Goal: Transaction & Acquisition: Book appointment/travel/reservation

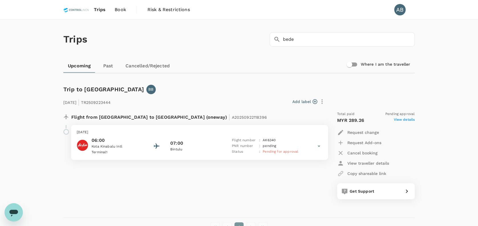
click at [119, 7] on span "Book" at bounding box center [120, 9] width 11 height 7
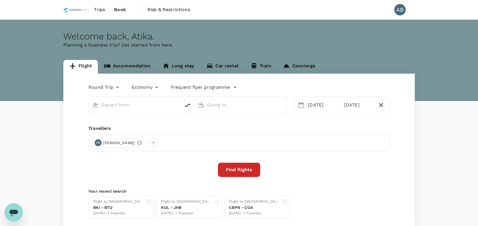
click at [112, 87] on body "Trips Book Risk & Restrictions AB Welcome back , [PERSON_NAME] . Planning a bus…" at bounding box center [239, 132] width 478 height 264
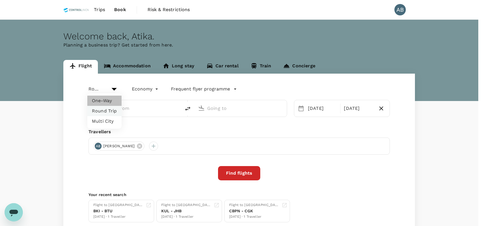
click at [104, 98] on li "One-Way" at bounding box center [104, 101] width 34 height 10
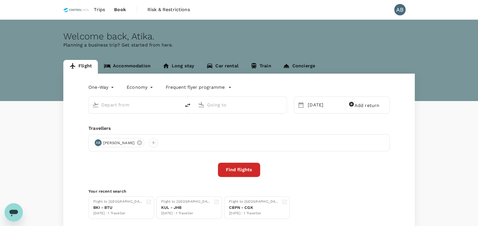
click at [141, 124] on div "One-Way oneway Economy economy Frequent flyer programme [DATE] Add return Trave…" at bounding box center [238, 151] width 351 height 154
type input "roundtrip"
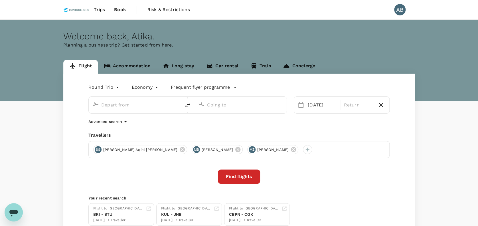
type input "Kuala Lumpur Intl ([GEOGRAPHIC_DATA])"
type input "Miri Intl (MYY)"
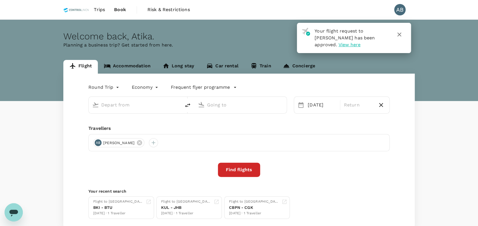
type input "Kuala Lumpur Intl ([GEOGRAPHIC_DATA])"
type input "Miri Intl (MYY)"
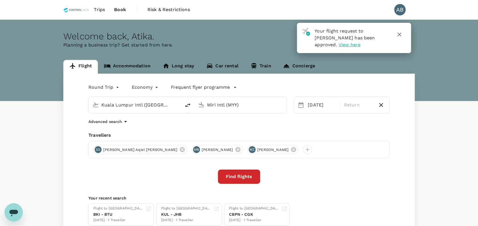
click at [229, 107] on input "Miri Intl (MYY)" at bounding box center [241, 104] width 68 height 9
click at [237, 125] on p "Bintulu" at bounding box center [248, 122] width 112 height 6
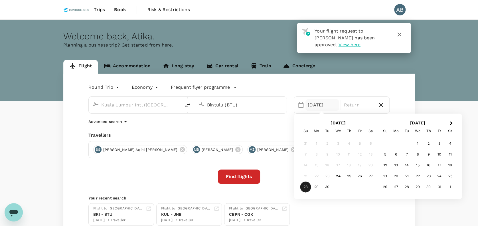
type input "Bintulu (BTU)"
click at [249, 125] on div "Round Trip roundtrip Economy economy Frequent flyer programme [GEOGRAPHIC_DATA]…" at bounding box center [238, 154] width 351 height 161
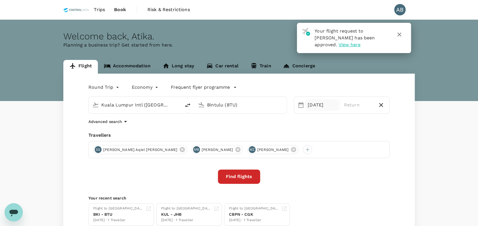
click at [324, 104] on div "[DATE]" at bounding box center [322, 104] width 33 height 11
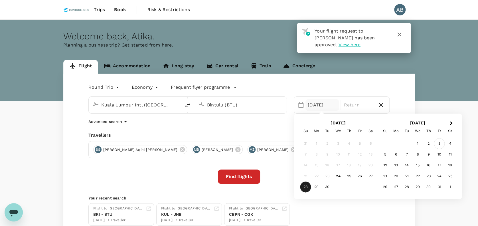
click at [441, 143] on div "3" at bounding box center [439, 143] width 11 height 11
click at [247, 125] on div "Round Trip roundtrip Economy economy Frequent flyer programme [GEOGRAPHIC_DATA]…" at bounding box center [238, 154] width 351 height 161
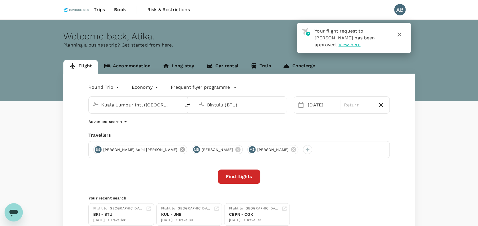
click at [180, 148] on icon at bounding box center [182, 149] width 5 height 5
click at [142, 148] on icon at bounding box center [139, 149] width 5 height 5
click at [142, 147] on icon at bounding box center [139, 149] width 5 height 5
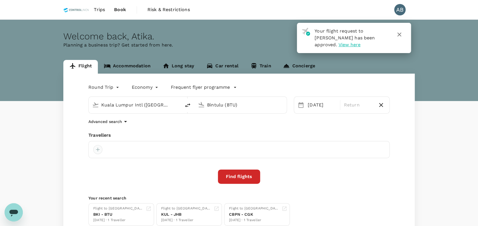
click at [100, 149] on div at bounding box center [97, 149] width 9 height 9
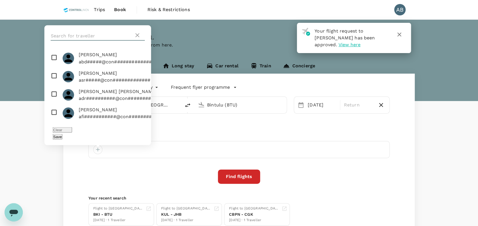
click at [72, 41] on input "text" at bounding box center [92, 35] width 83 height 9
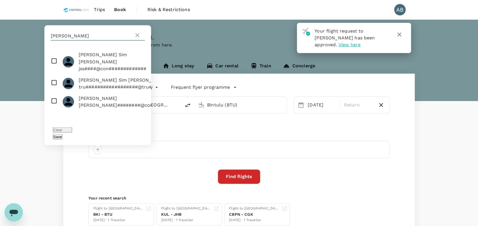
type input "[PERSON_NAME]"
click at [53, 66] on input "checkbox" at bounding box center [98, 61] width 107 height 25
checkbox input "true"
click at [62, 136] on button "Save" at bounding box center [58, 136] width 10 height 5
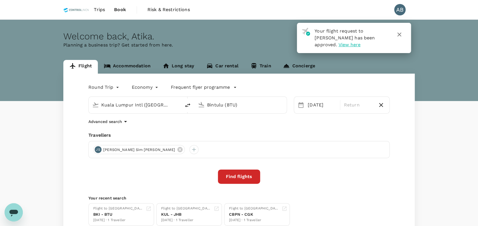
click at [194, 132] on div "Travellers" at bounding box center [238, 135] width 301 height 7
click at [238, 176] on button "Find flights" at bounding box center [239, 176] width 42 height 14
click at [238, 178] on button "Find flights" at bounding box center [239, 176] width 42 height 14
click at [103, 88] on body "Your flight request to [PERSON_NAME] has been approved. View here Trips Book Ri…" at bounding box center [239, 152] width 478 height 304
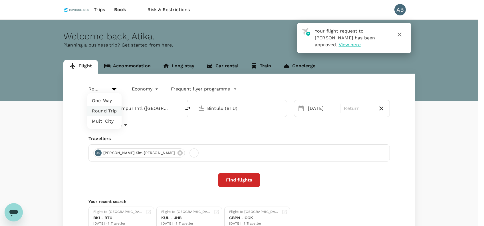
click at [102, 102] on li "One-Way" at bounding box center [104, 101] width 34 height 10
type input "oneway"
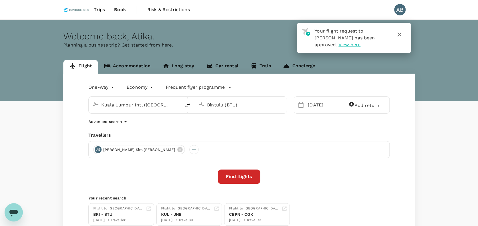
click at [237, 172] on button "Find flights" at bounding box center [239, 176] width 42 height 14
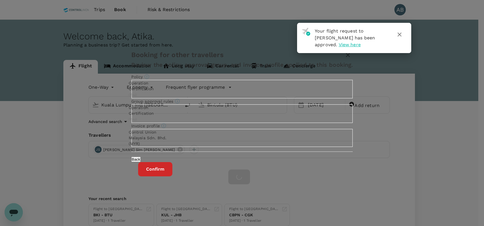
click at [172, 176] on button "Confirm" at bounding box center [155, 169] width 34 height 14
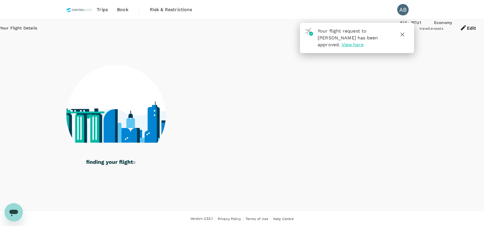
click at [405, 33] on icon "button" at bounding box center [402, 34] width 7 height 7
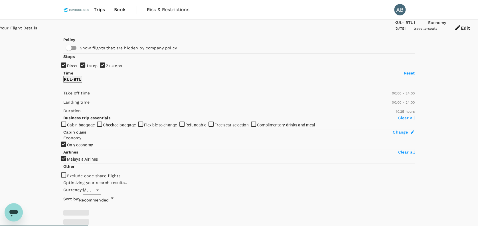
click at [66, 115] on input "2+ stops" at bounding box center [239, 113] width 478 height 226
checkbox input "false"
drag, startPoint x: 66, startPoint y: 104, endPoint x: 63, endPoint y: 103, distance: 2.9
click at [66, 103] on input "1 stop" at bounding box center [239, 113] width 478 height 226
checkbox input "false"
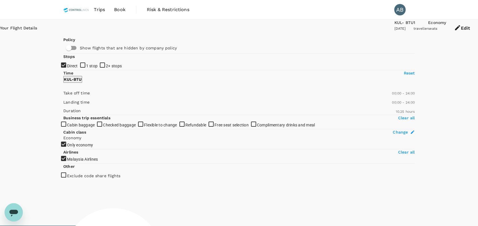
click at [26, 100] on div "Your Flight Details KUL - BTU [DATE] 1 traveller Economy seats Edit Policy Show…" at bounding box center [239, 179] width 478 height 318
type input "710"
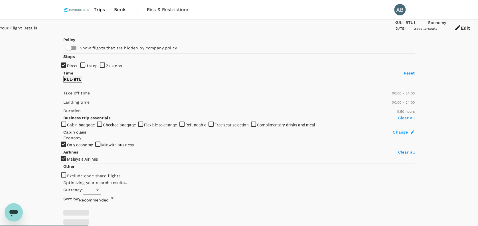
type input "MYR"
checkbox input "false"
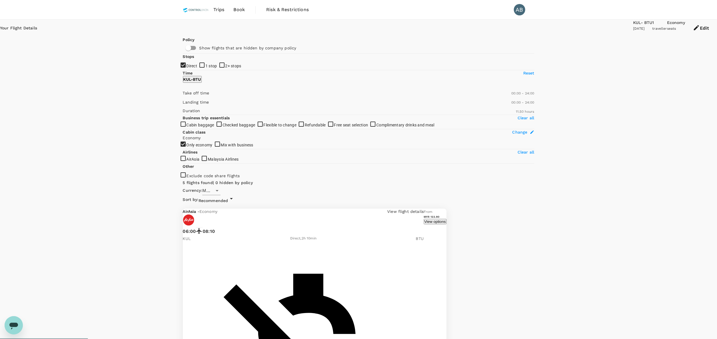
drag, startPoint x: 654, startPoint y: 214, endPoint x: 649, endPoint y: 218, distance: 6.7
